Goal: Task Accomplishment & Management: Complete application form

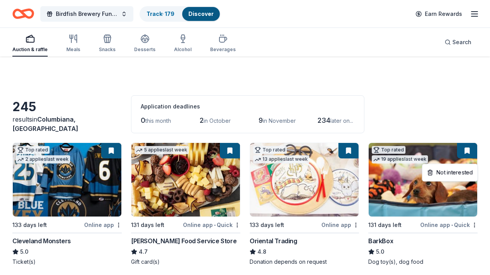
scroll to position [1545, 0]
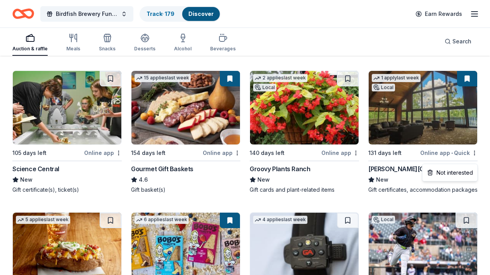
click at [305, 20] on div "Birdfish Brewery Fundraiser Track · 179 Discover Earn Rewards" at bounding box center [244, 14] width 465 height 18
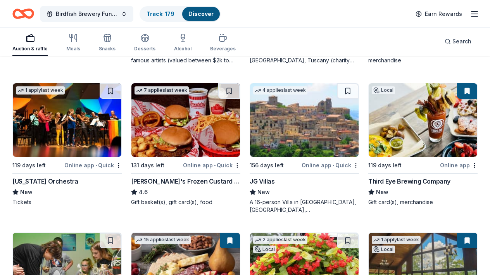
scroll to position [1359, 0]
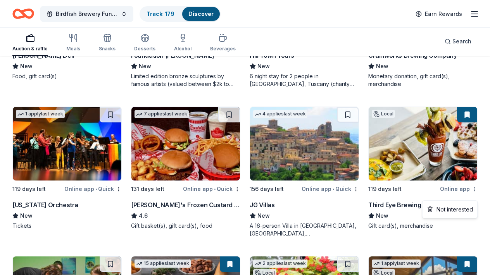
click at [128, 51] on div "Auction & raffle Meals Snacks Desserts Alcohol Beverages" at bounding box center [123, 43] width 223 height 26
click at [204, 12] on link "Discover" at bounding box center [200, 13] width 25 height 7
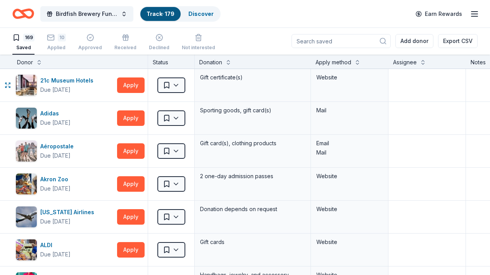
scroll to position [0, 0]
click at [248, 15] on div "Birdfish Brewery Fundraiser Track · 179 Discover Earn Rewards" at bounding box center [244, 14] width 465 height 18
click at [255, 12] on div "Birdfish Brewery Fundraiser Track · 179 Discover Earn Rewards" at bounding box center [244, 14] width 465 height 18
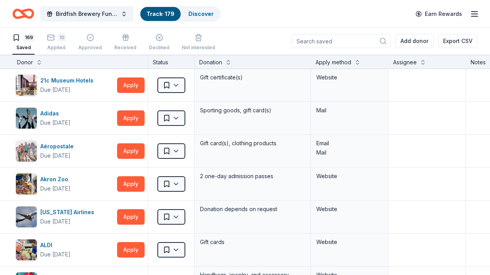
click at [284, 65] on div "Donation" at bounding box center [252, 62] width 107 height 9
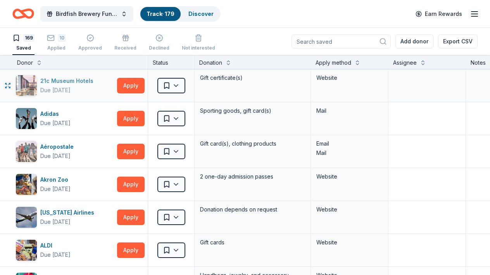
click at [74, 81] on div "21c Museum Hotels" at bounding box center [68, 80] width 56 height 9
click at [200, 15] on link "Discover" at bounding box center [200, 13] width 25 height 7
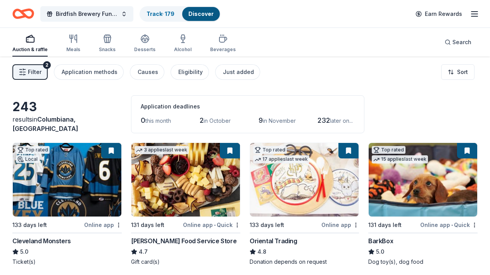
click at [203, 121] on span "2" at bounding box center [202, 120] width 4 height 8
click at [32, 72] on span "Filter" at bounding box center [35, 71] width 14 height 9
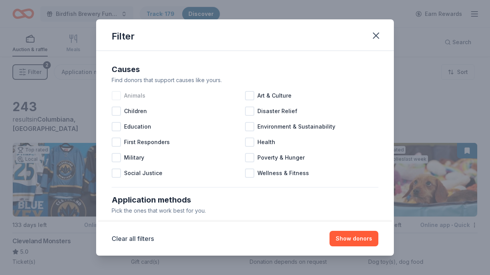
click at [119, 96] on div at bounding box center [116, 95] width 9 height 9
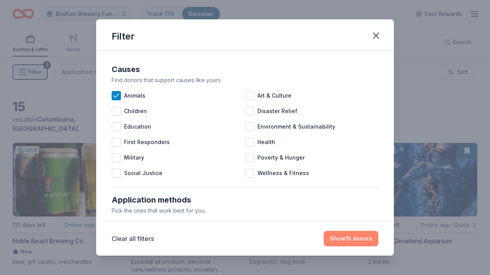
click at [341, 238] on button "Show 15 donors" at bounding box center [351, 238] width 55 height 15
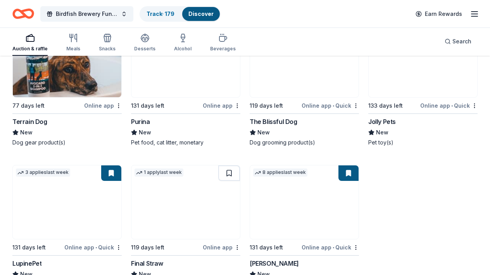
scroll to position [446, 0]
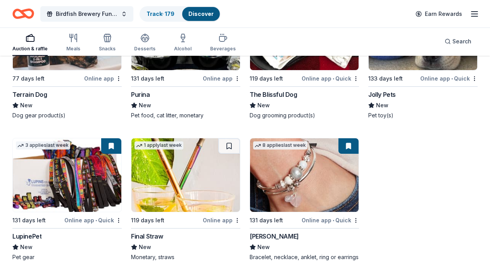
drag, startPoint x: 487, startPoint y: 227, endPoint x: 489, endPoint y: 183, distance: 44.3
drag, startPoint x: 487, startPoint y: 86, endPoint x: 484, endPoint y: 145, distance: 59.3
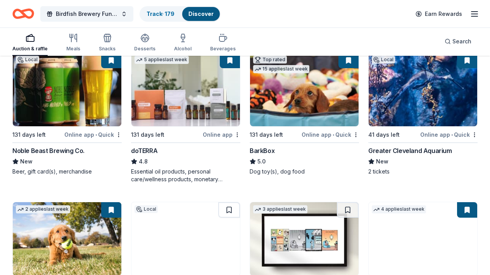
scroll to position [74, 0]
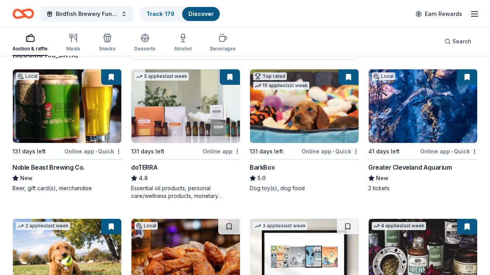
click at [439, 126] on img at bounding box center [423, 106] width 108 height 74
click at [236, 152] on html "Birdfish Brewery Fundraiser Track · 179 Discover Earn Rewards Auction & raffle …" at bounding box center [245, 63] width 490 height 275
click at [408, 44] on html "Birdfish Brewery Fundraiser Track · 179 Discover Earn Rewards Auction & raffle …" at bounding box center [245, 63] width 490 height 275
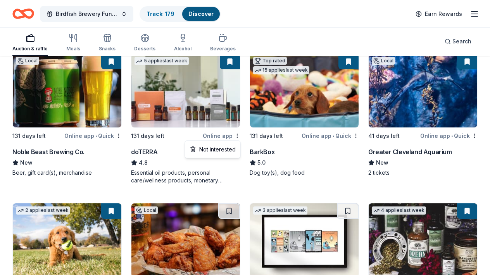
click at [423, 186] on html "Birdfish Brewery Fundraiser Track · 179 Discover Earn Rewards Auction & raffle …" at bounding box center [245, 48] width 490 height 275
click at [393, 261] on img at bounding box center [423, 240] width 108 height 74
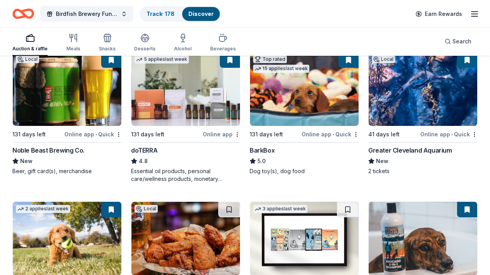
scroll to position [12, 0]
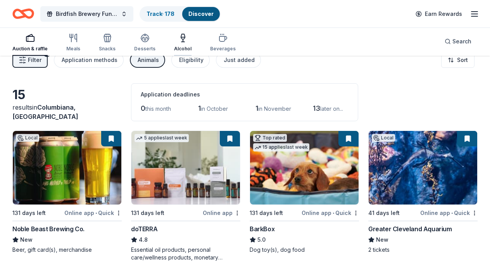
click at [185, 45] on div "Alcohol" at bounding box center [182, 42] width 17 height 19
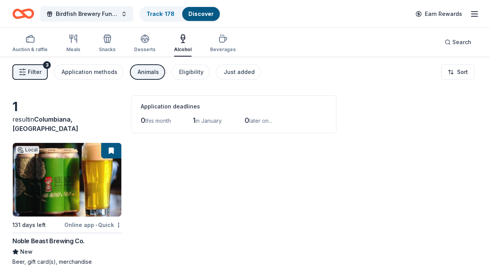
click at [32, 69] on span "Filter" at bounding box center [35, 71] width 14 height 9
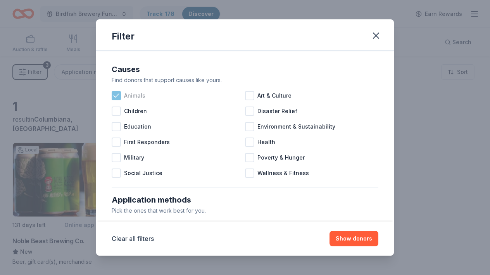
click at [116, 96] on icon at bounding box center [116, 96] width 8 height 8
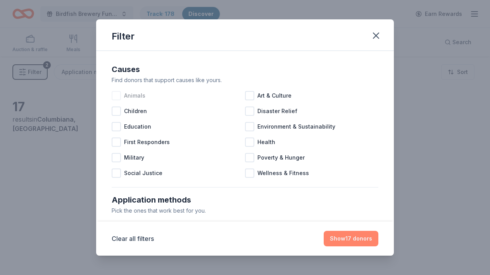
click at [359, 241] on button "Show 17 donors" at bounding box center [351, 238] width 55 height 15
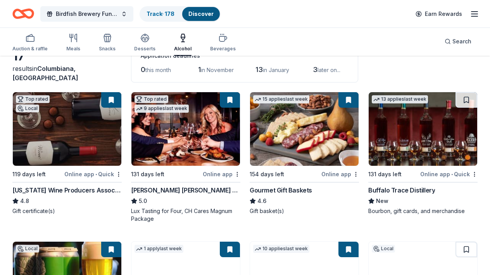
scroll to position [46, 0]
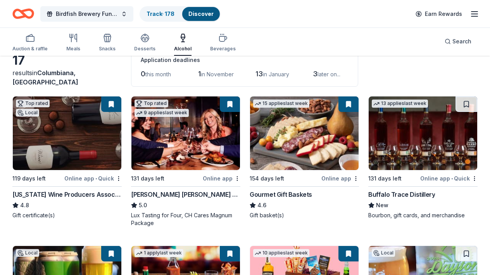
click at [427, 131] on img at bounding box center [423, 133] width 108 height 74
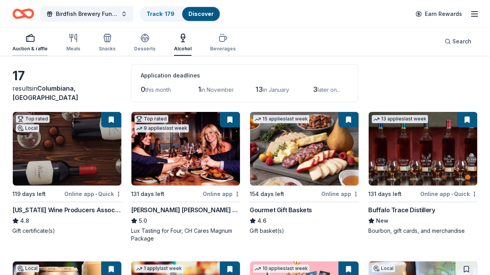
scroll to position [0, 0]
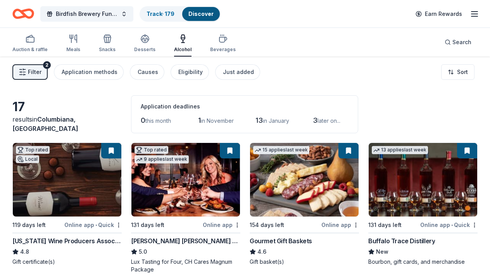
click at [21, 72] on line "button" at bounding box center [21, 71] width 0 height 1
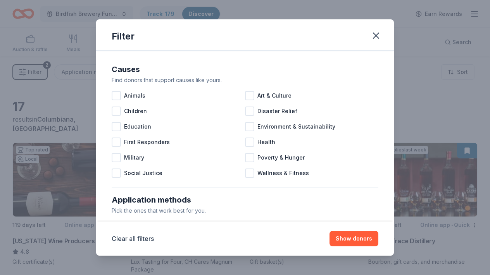
click at [282, 36] on div "Filter" at bounding box center [245, 34] width 298 height 31
drag, startPoint x: 262, startPoint y: 205, endPoint x: 157, endPoint y: 226, distance: 107.8
click at [140, 203] on div "Application methods" at bounding box center [245, 200] width 267 height 12
drag, startPoint x: 157, startPoint y: 206, endPoint x: 170, endPoint y: 160, distance: 47.5
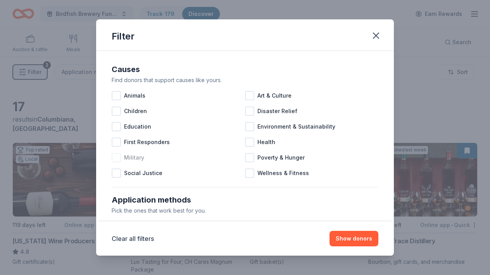
click at [185, 160] on div "Military" at bounding box center [178, 157] width 133 height 15
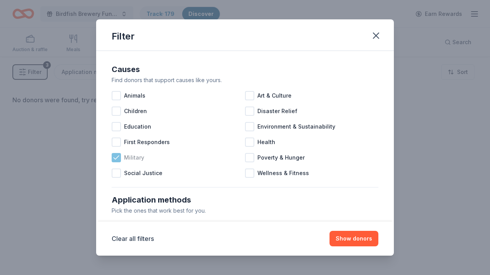
click at [119, 158] on icon at bounding box center [116, 158] width 8 height 8
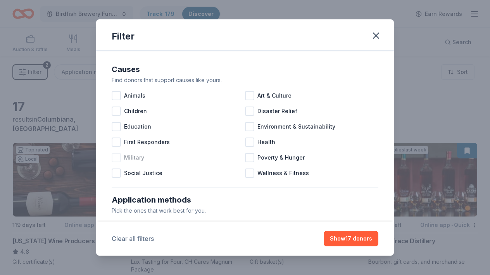
click at [138, 240] on button "Clear all filters" at bounding box center [133, 238] width 42 height 9
click at [229, 212] on div "Pick the ones that work best for you." at bounding box center [245, 210] width 267 height 9
click at [375, 34] on icon "button" at bounding box center [375, 35] width 11 height 11
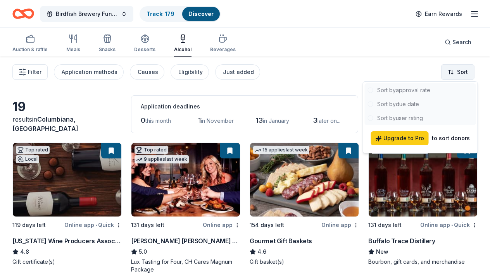
click at [457, 71] on html "Birdfish Brewery Fundraiser Track · 179 Discover Earn Rewards Auction & raffle …" at bounding box center [245, 137] width 490 height 275
click at [402, 105] on div at bounding box center [420, 104] width 111 height 42
click at [416, 70] on html "Birdfish Brewery Fundraiser Track · 179 Discover Earn Rewards Auction & raffle …" at bounding box center [245, 137] width 490 height 275
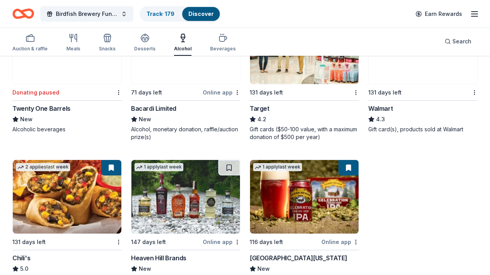
scroll to position [604, 0]
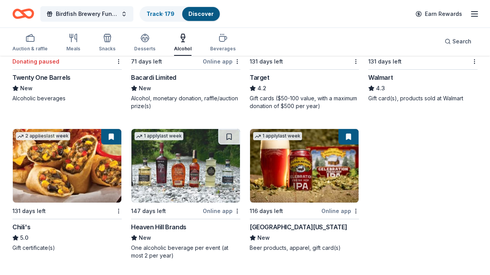
click at [306, 171] on img at bounding box center [304, 166] width 108 height 74
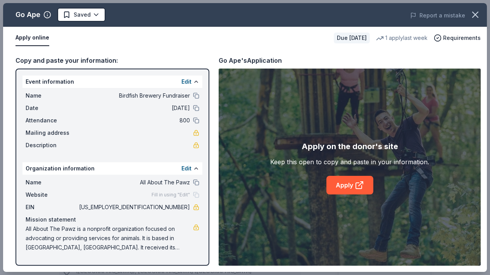
scroll to position [186, 0]
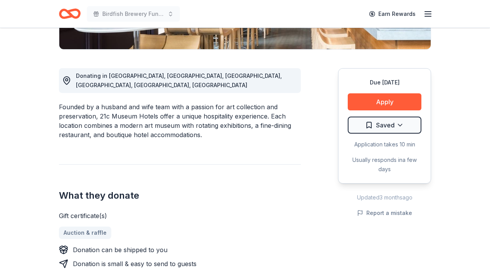
scroll to position [201, 0]
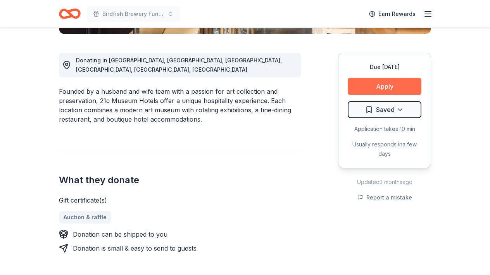
click at [378, 84] on button "Apply" at bounding box center [385, 86] width 74 height 17
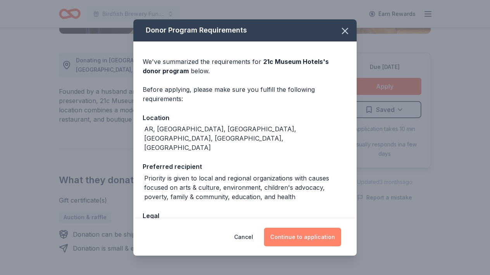
click at [299, 243] on button "Continue to application" at bounding box center [302, 237] width 77 height 19
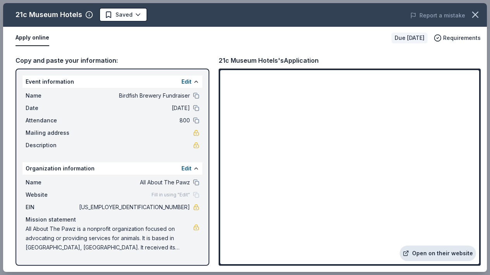
click at [427, 254] on link "Open on their website" at bounding box center [438, 253] width 76 height 15
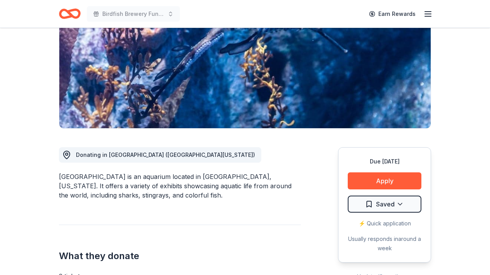
scroll to position [108, 0]
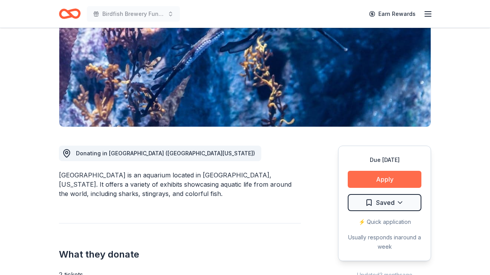
click at [378, 178] on button "Apply" at bounding box center [385, 179] width 74 height 17
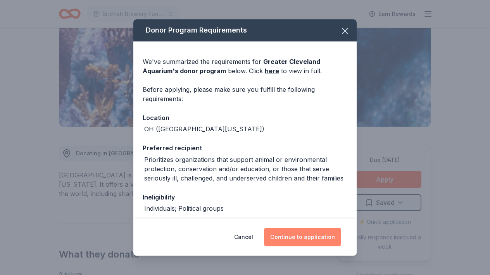
click at [316, 234] on button "Continue to application" at bounding box center [302, 237] width 77 height 19
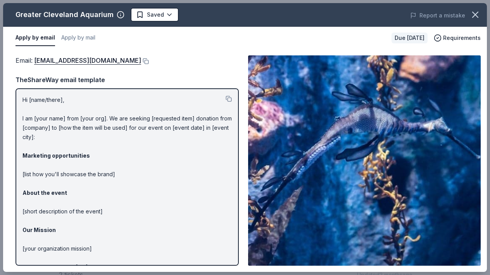
click at [213, 39] on div "Apply by email Apply by mail" at bounding box center [200, 38] width 370 height 16
click at [138, 60] on link "donations@greaterclevelandaquarium.com" at bounding box center [87, 60] width 107 height 10
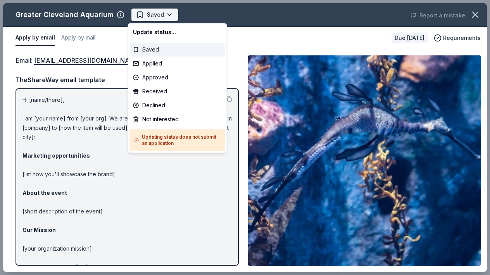
click at [167, 16] on body "Birdfish Brewery Fundraiser Earn Rewards Due in 41 days Share Greater Cleveland…" at bounding box center [245, 137] width 490 height 275
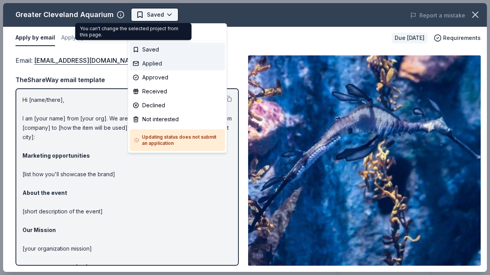
click at [137, 63] on div "Applied" at bounding box center [177, 64] width 95 height 14
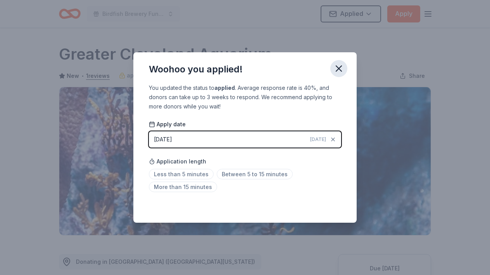
click at [339, 64] on icon "button" at bounding box center [338, 68] width 11 height 11
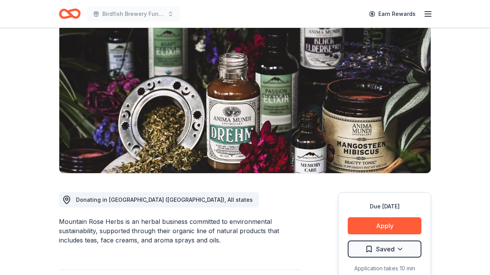
scroll to position [77, 0]
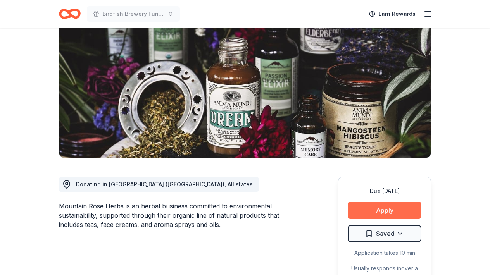
click at [380, 212] on button "Apply" at bounding box center [385, 210] width 74 height 17
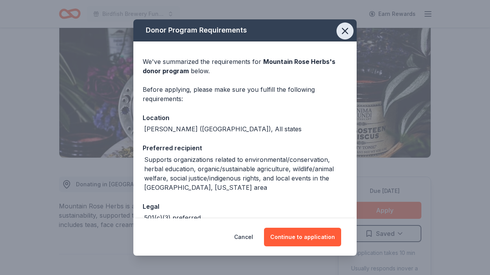
click at [346, 29] on icon "button" at bounding box center [344, 30] width 5 height 5
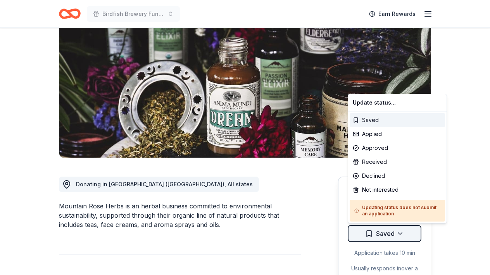
click at [395, 198] on html "Birdfish Brewery Fundraiser Earn Rewards Due [DATE] Share Mountain Rose Herbs N…" at bounding box center [245, 60] width 490 height 275
click at [358, 188] on div "Not interested" at bounding box center [397, 190] width 95 height 14
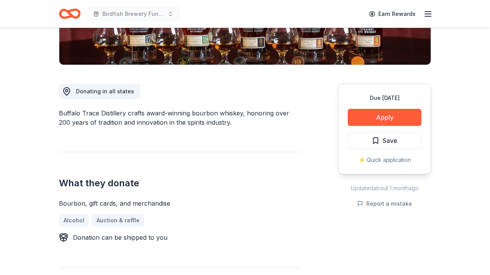
scroll to position [186, 0]
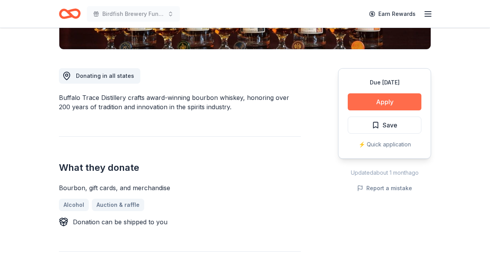
click at [376, 103] on button "Apply" at bounding box center [385, 101] width 74 height 17
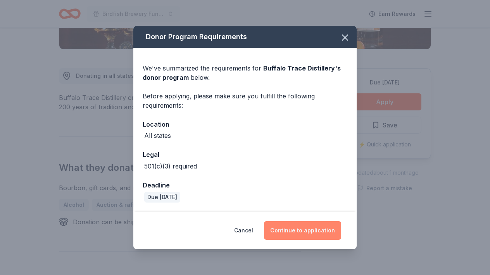
click at [298, 230] on button "Continue to application" at bounding box center [302, 230] width 77 height 19
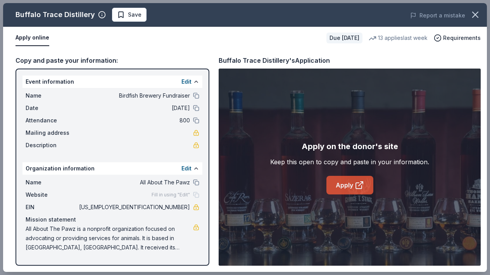
click at [350, 191] on link "Apply" at bounding box center [349, 185] width 47 height 19
click at [123, 13] on span "Save" at bounding box center [129, 14] width 24 height 9
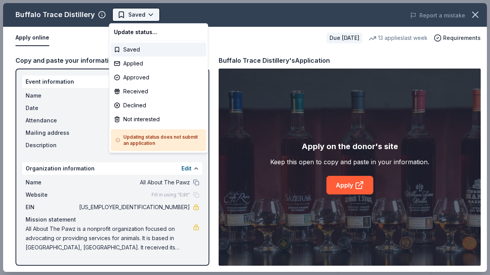
click at [144, 14] on body "Birdfish Brewery Fundraiser Earn Rewards Due [DATE] Share Buffalo Trace Distill…" at bounding box center [245, 137] width 490 height 275
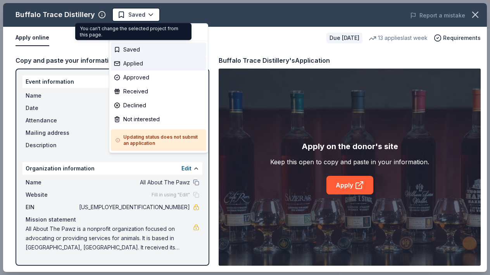
click at [121, 64] on div "Applied" at bounding box center [158, 64] width 95 height 14
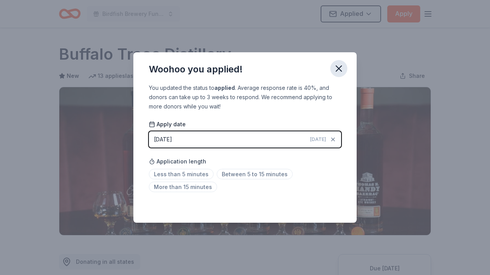
click at [336, 69] on icon "button" at bounding box center [338, 68] width 11 height 11
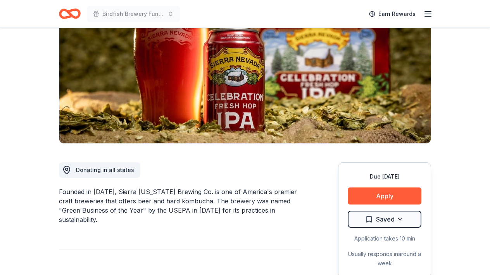
scroll to position [108, 0]
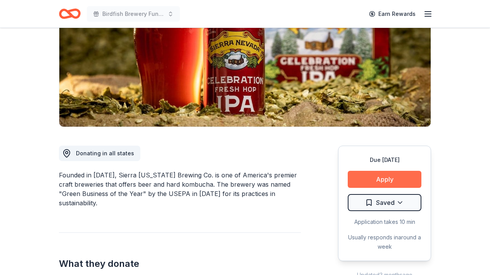
click at [394, 184] on button "Apply" at bounding box center [385, 179] width 74 height 17
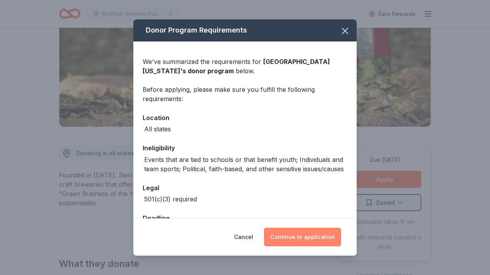
click at [309, 239] on button "Continue to application" at bounding box center [302, 237] width 77 height 19
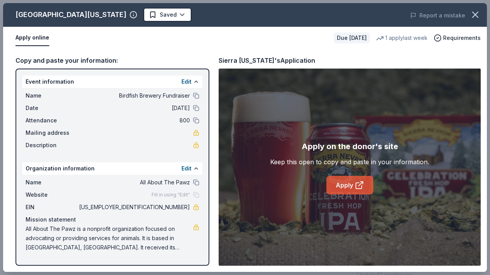
click at [360, 185] on icon at bounding box center [359, 185] width 9 height 9
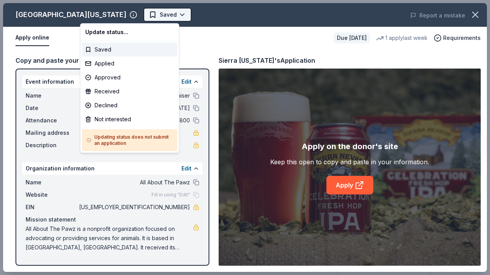
click at [112, 10] on body "Birdfish Brewery Fundraiser Earn Rewards Due in 116 days Share Sierra Nevada Ne…" at bounding box center [245, 137] width 490 height 275
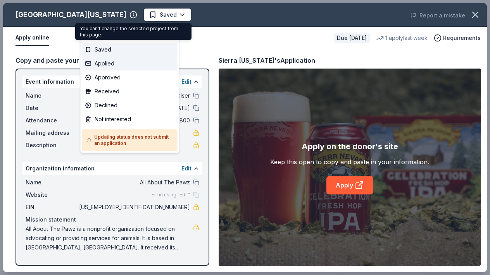
click at [93, 64] on div "Applied" at bounding box center [129, 64] width 95 height 14
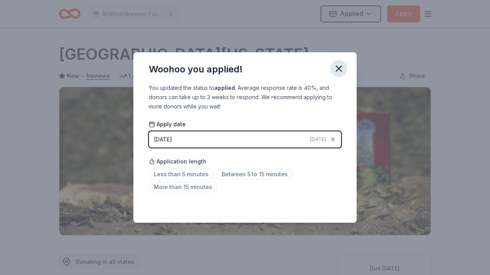
click at [344, 69] on icon "button" at bounding box center [338, 68] width 11 height 11
